Goal: Navigation & Orientation: Go to known website

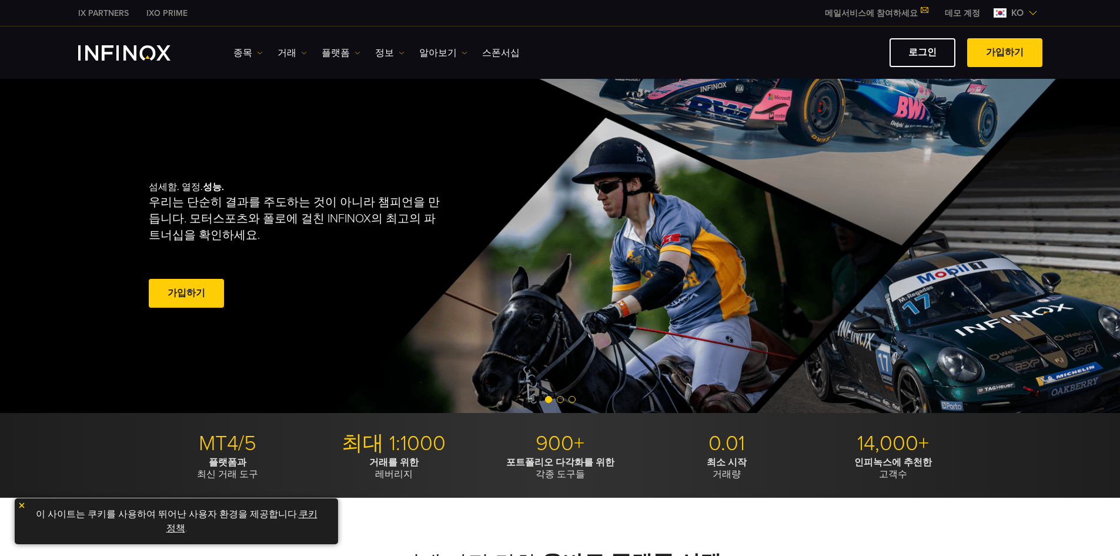
click at [925, 53] on link "로그인" at bounding box center [922, 52] width 66 height 29
